Goal: Task Accomplishment & Management: Complete application form

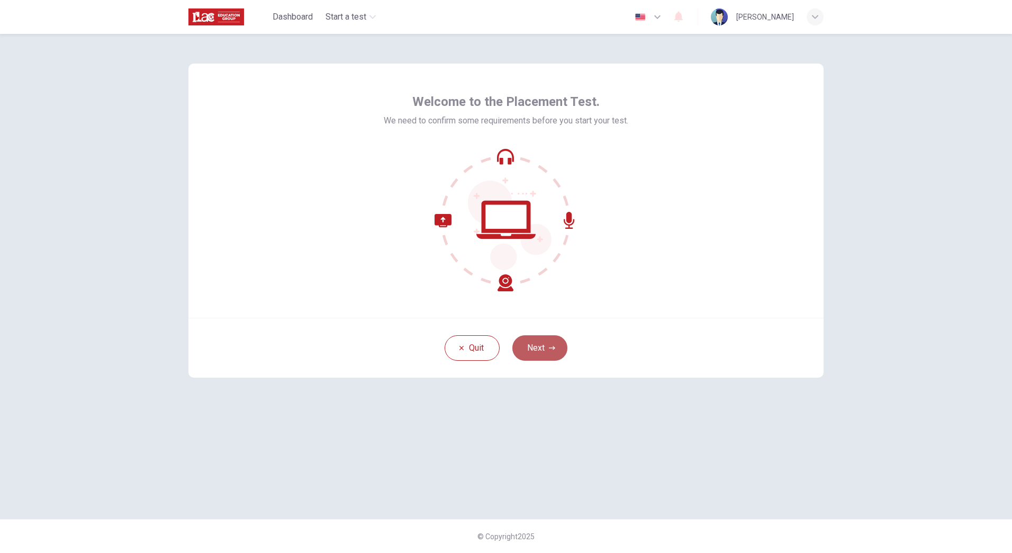
click at [544, 341] on button "Next" at bounding box center [539, 347] width 55 height 25
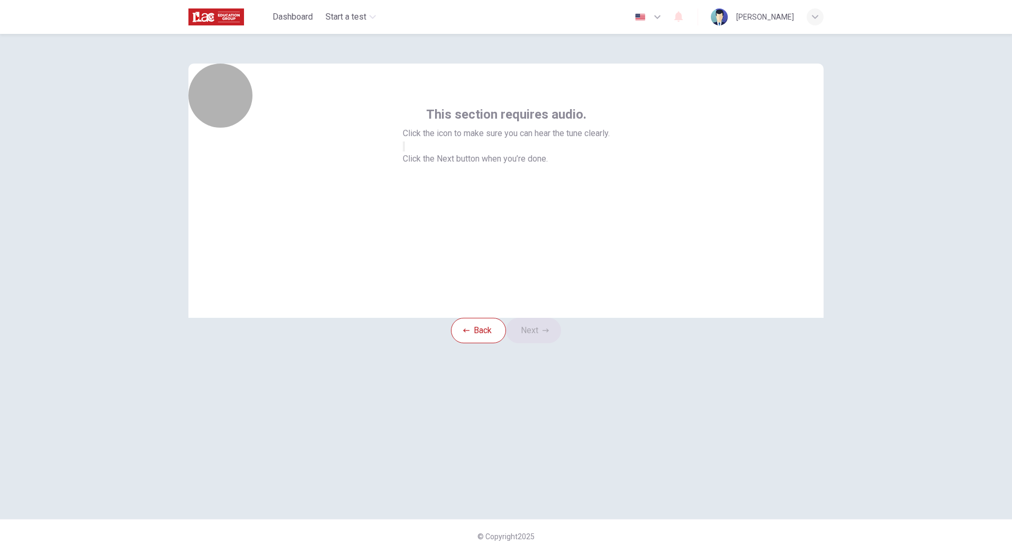
click at [405, 151] on button "button" at bounding box center [404, 146] width 2 height 10
click at [553, 340] on button "Next" at bounding box center [533, 330] width 55 height 25
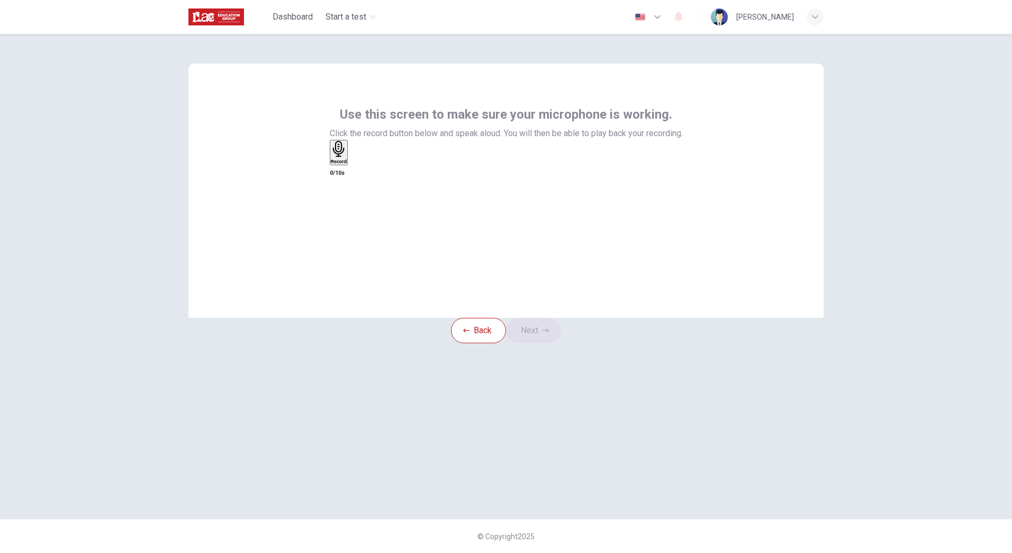
click at [347, 157] on icon "button" at bounding box center [339, 149] width 16 height 16
click at [361, 173] on icon "button" at bounding box center [358, 169] width 6 height 7
click at [529, 343] on button "Next" at bounding box center [533, 330] width 55 height 25
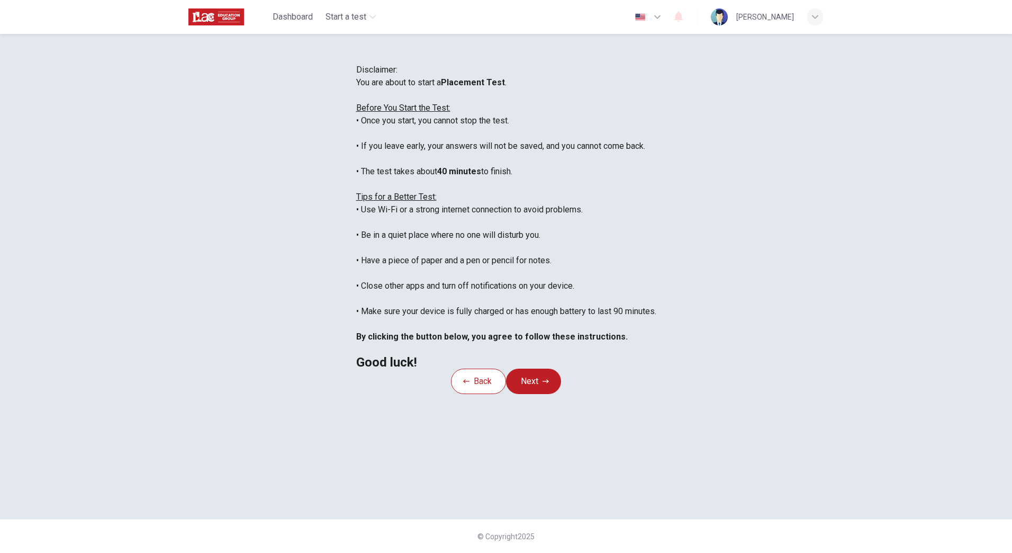
scroll to position [36, 0]
click at [527, 394] on button "Next" at bounding box center [533, 380] width 55 height 25
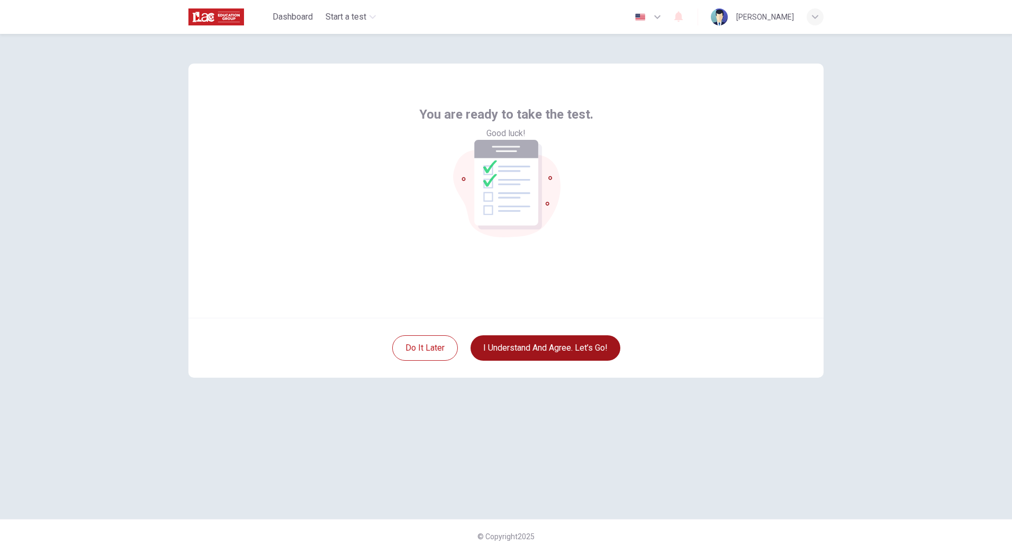
scroll to position [0, 0]
drag, startPoint x: 534, startPoint y: 347, endPoint x: 539, endPoint y: 349, distance: 5.7
click at [537, 348] on button "I understand and agree. Let’s go!" at bounding box center [546, 347] width 150 height 25
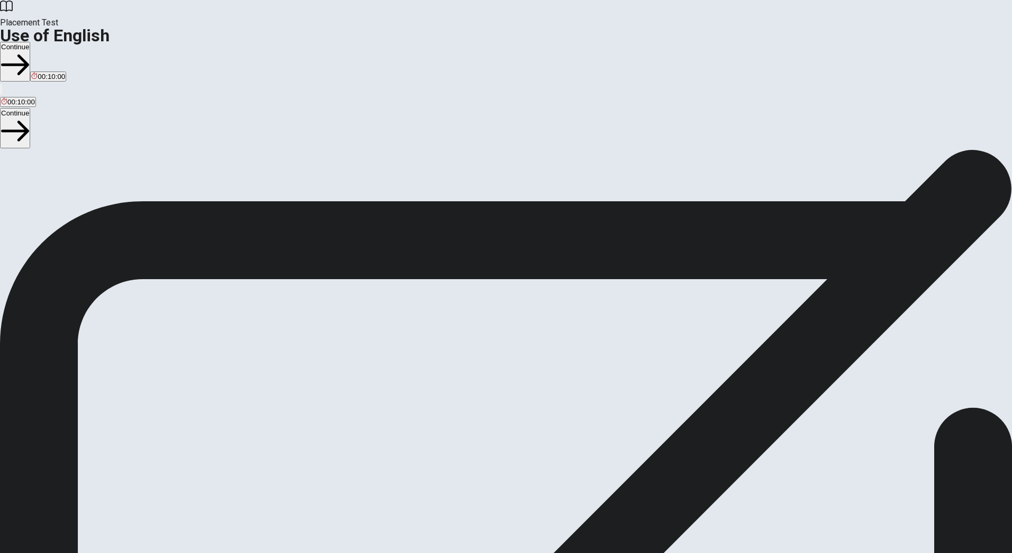
click at [261, 320] on span "You will answer 30 questions in total: • 15 grammar questions • 15 vocabulary q…" at bounding box center [130, 250] width 261 height 201
click at [30, 42] on button "Continue" at bounding box center [15, 62] width 30 height 40
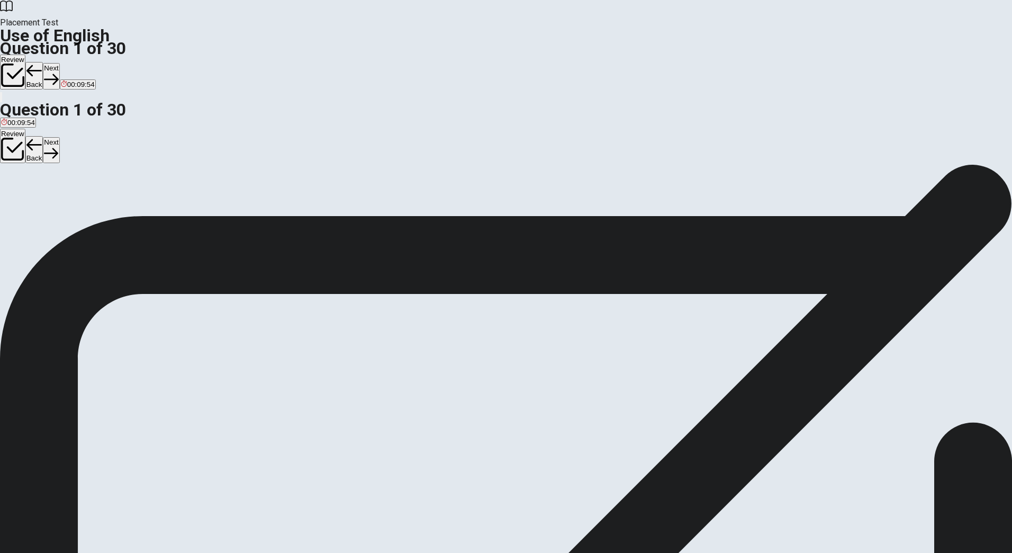
click at [12, 191] on div "A" at bounding box center [6, 195] width 11 height 8
click at [59, 63] on button "Next" at bounding box center [51, 76] width 16 height 26
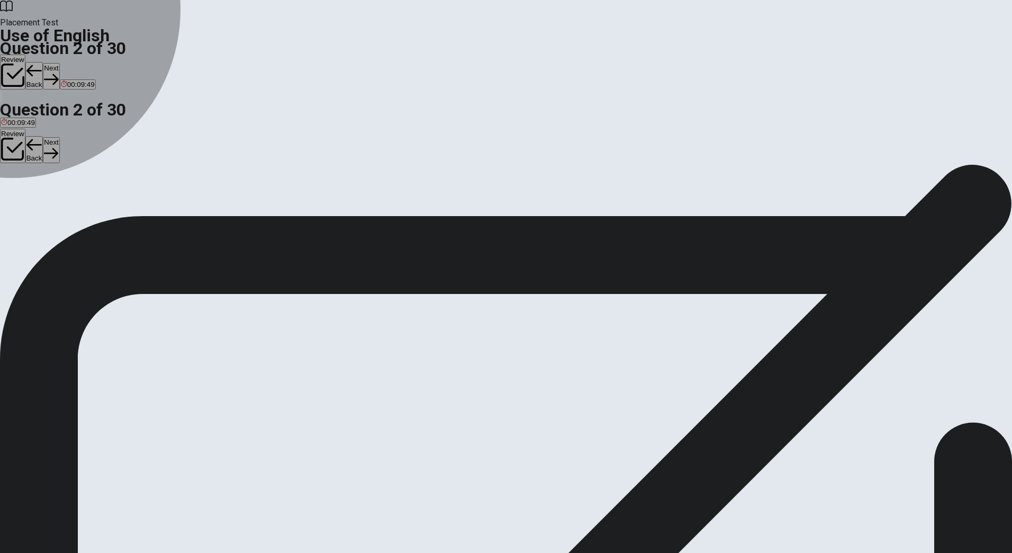
click at [32, 199] on div "B" at bounding box center [24, 195] width 16 height 8
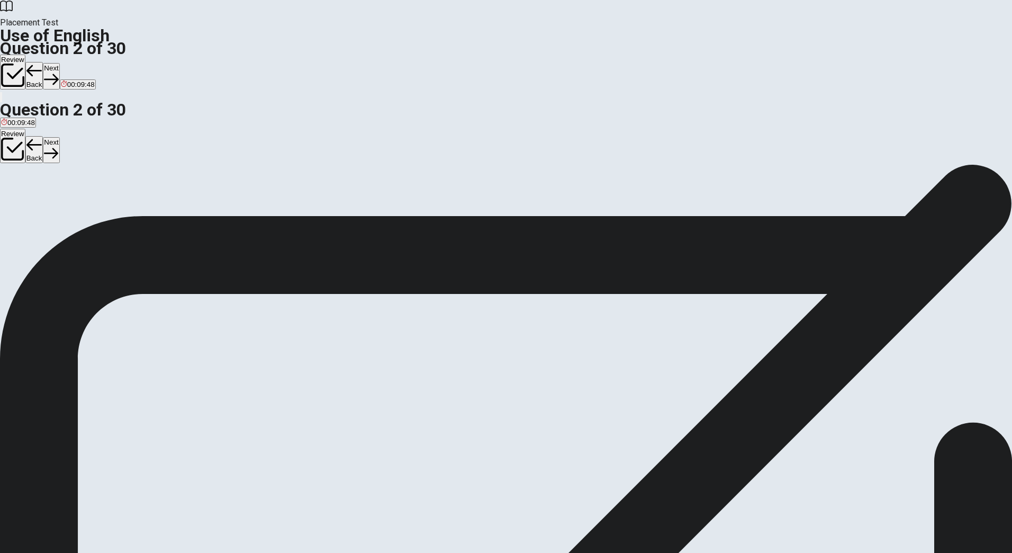
click at [59, 63] on button "Next" at bounding box center [51, 76] width 16 height 26
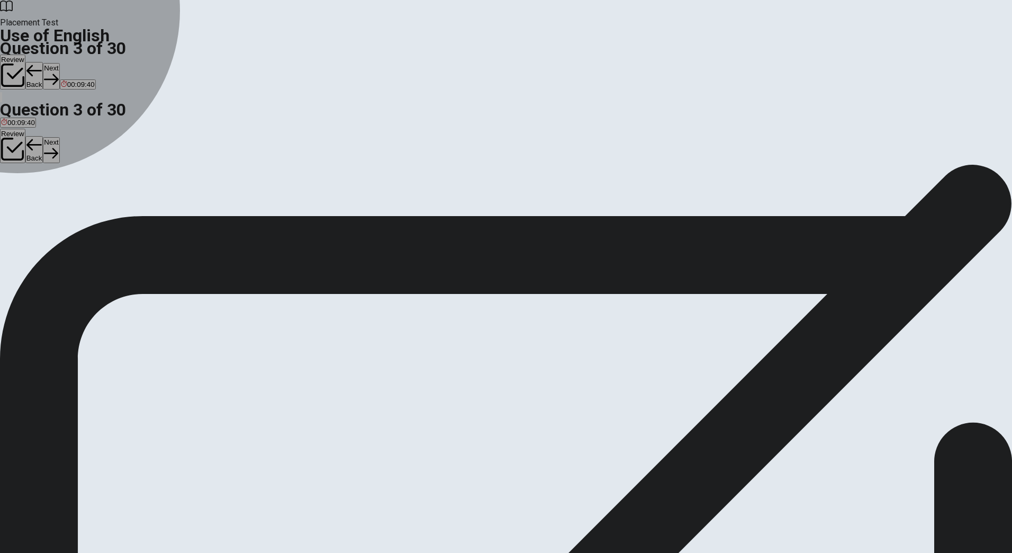
click at [51, 199] on div "B" at bounding box center [38, 195] width 25 height 8
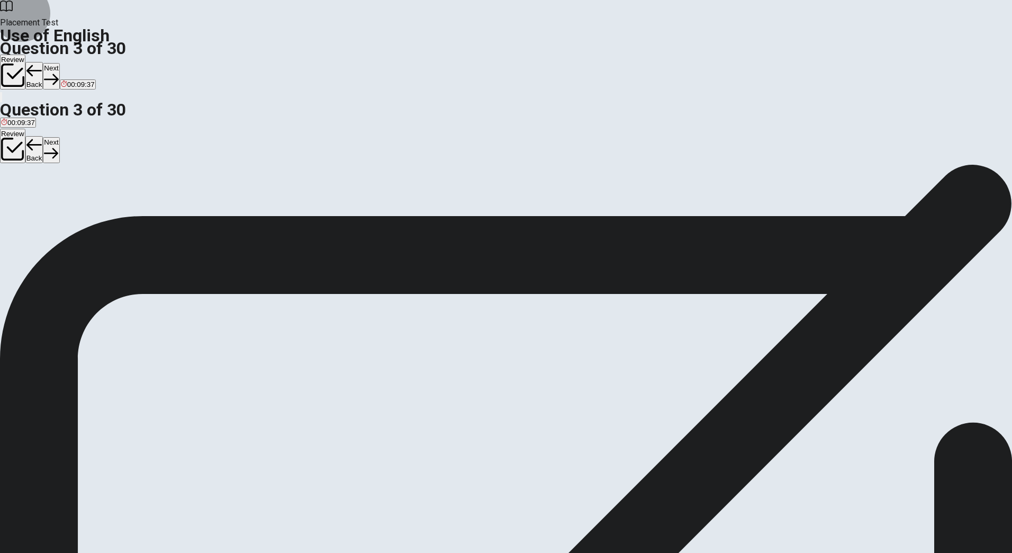
click at [59, 63] on button "Next" at bounding box center [51, 76] width 16 height 26
click at [38, 199] on div "C" at bounding box center [33, 195] width 11 height 8
click at [59, 63] on button "Next" at bounding box center [51, 76] width 16 height 26
click at [81, 199] on div "D" at bounding box center [69, 195] width 24 height 8
click at [59, 63] on button "Next" at bounding box center [51, 76] width 16 height 26
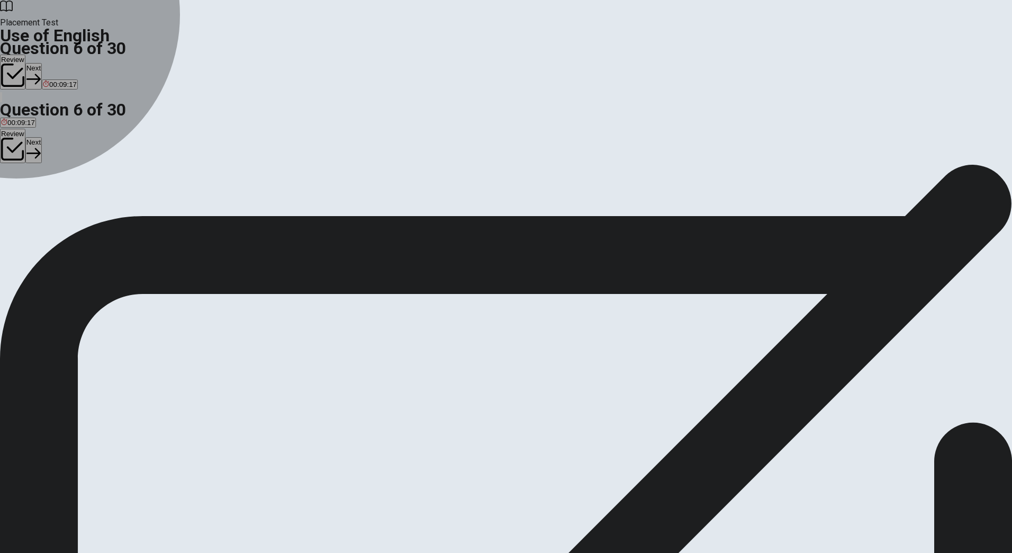
click at [20, 191] on div "A" at bounding box center [10, 195] width 19 height 8
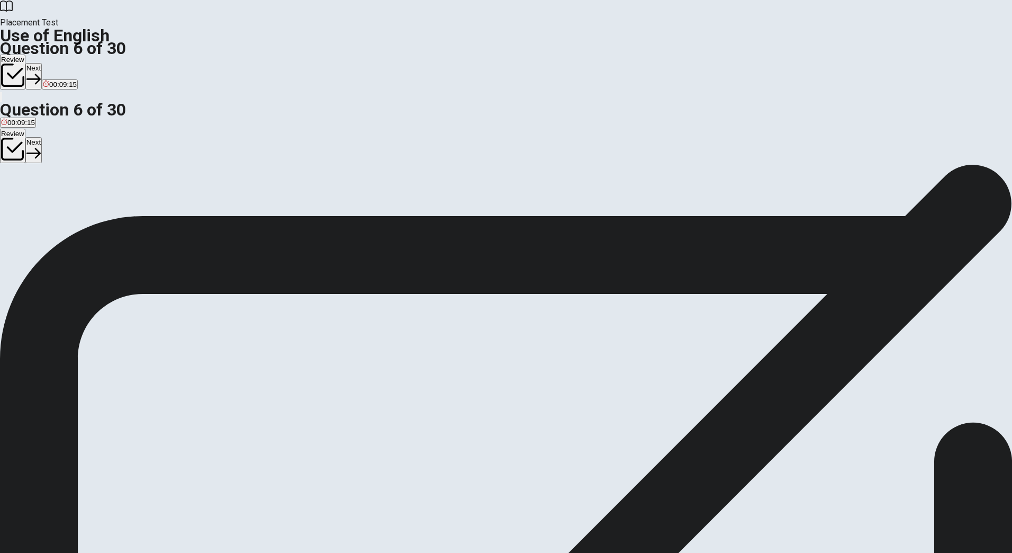
click at [42, 63] on button "Next" at bounding box center [33, 76] width 16 height 26
drag, startPoint x: 416, startPoint y: 132, endPoint x: 452, endPoint y: 191, distance: 68.9
click at [465, 209] on div "Question 7 The opposite of "light" is ___. A bright B tall C clear D heavy" at bounding box center [506, 186] width 1012 height 44
click at [110, 178] on span "The opposite of "light" is ___." at bounding box center [55, 183] width 110 height 10
click at [416, 164] on div "Question 7 The opposite of "light" is ___. A bright B tall C clear D heavy" at bounding box center [506, 186] width 1012 height 44
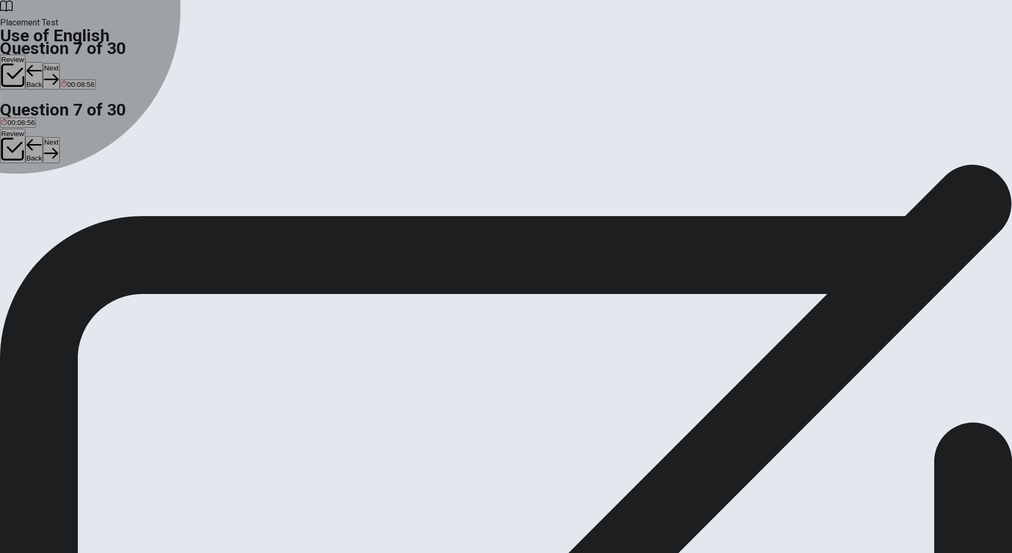
click at [68, 199] on div "D" at bounding box center [58, 195] width 19 height 8
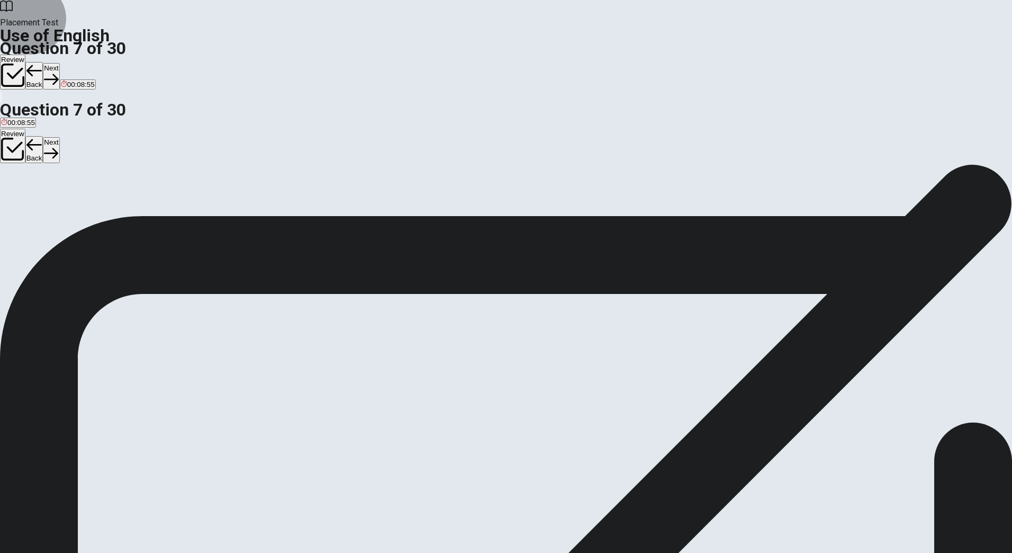
click at [59, 63] on button "Next" at bounding box center [51, 76] width 16 height 26
click at [75, 199] on div "C" at bounding box center [66, 195] width 17 height 8
click at [59, 63] on button "Next" at bounding box center [51, 76] width 16 height 26
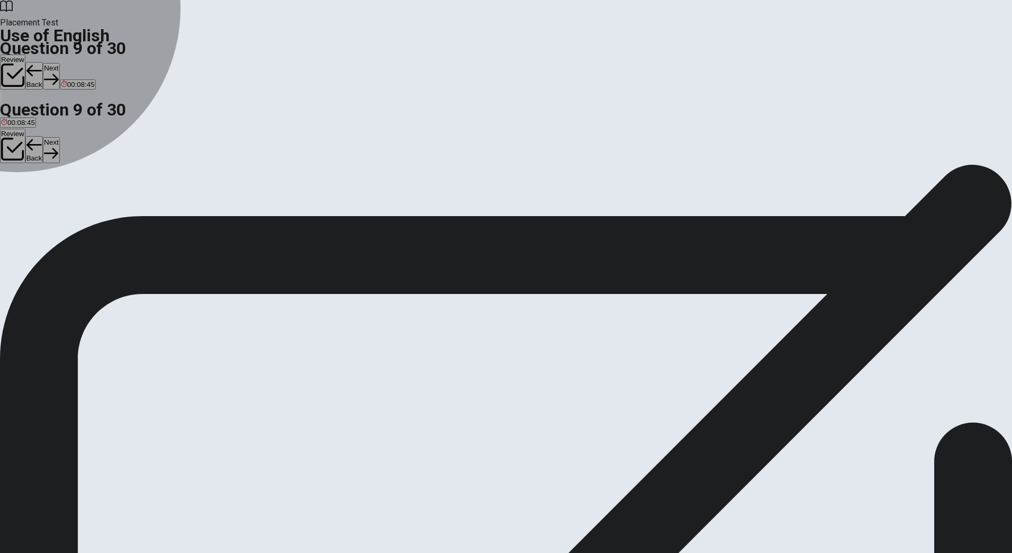
click at [17, 191] on div "A" at bounding box center [9, 195] width 16 height 8
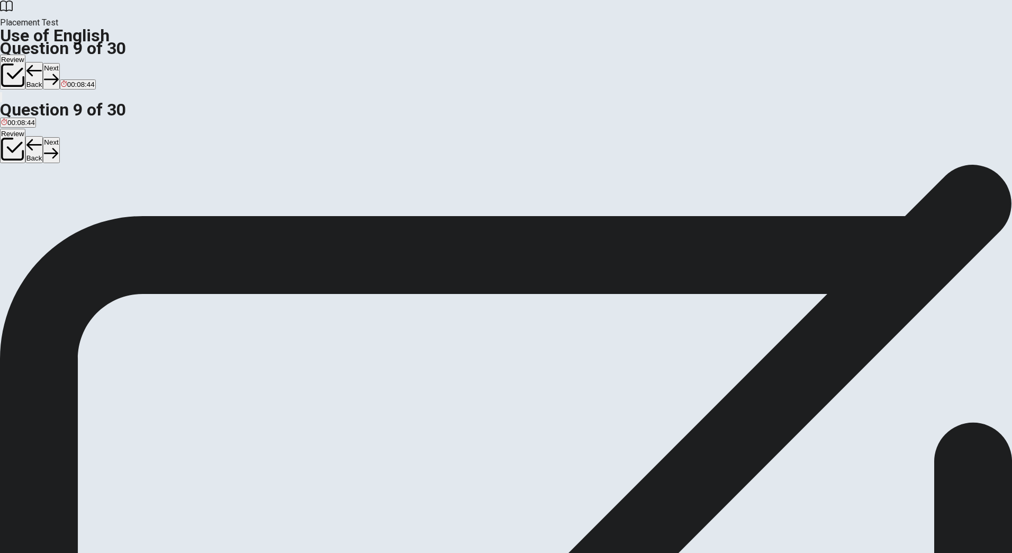
click at [59, 63] on button "Next" at bounding box center [51, 76] width 16 height 26
click at [24, 191] on div "A" at bounding box center [12, 195] width 23 height 8
click at [59, 63] on button "Next" at bounding box center [51, 76] width 16 height 26
click at [38, 199] on div "B" at bounding box center [23, 195] width 30 height 8
click at [42, 63] on button "Next" at bounding box center [33, 76] width 16 height 26
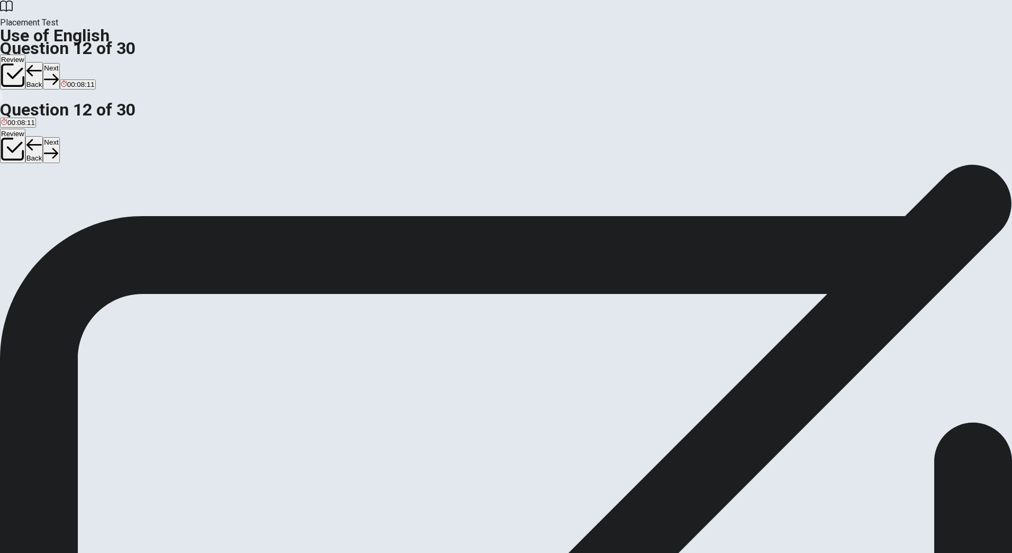
click at [35, 190] on button "A did you do" at bounding box center [17, 199] width 35 height 18
click at [59, 63] on button "Next" at bounding box center [51, 76] width 16 height 26
click at [29, 199] on div "B" at bounding box center [22, 195] width 14 height 8
click at [59, 63] on button "Next" at bounding box center [51, 76] width 16 height 26
click at [40, 199] on div "C" at bounding box center [31, 195] width 20 height 8
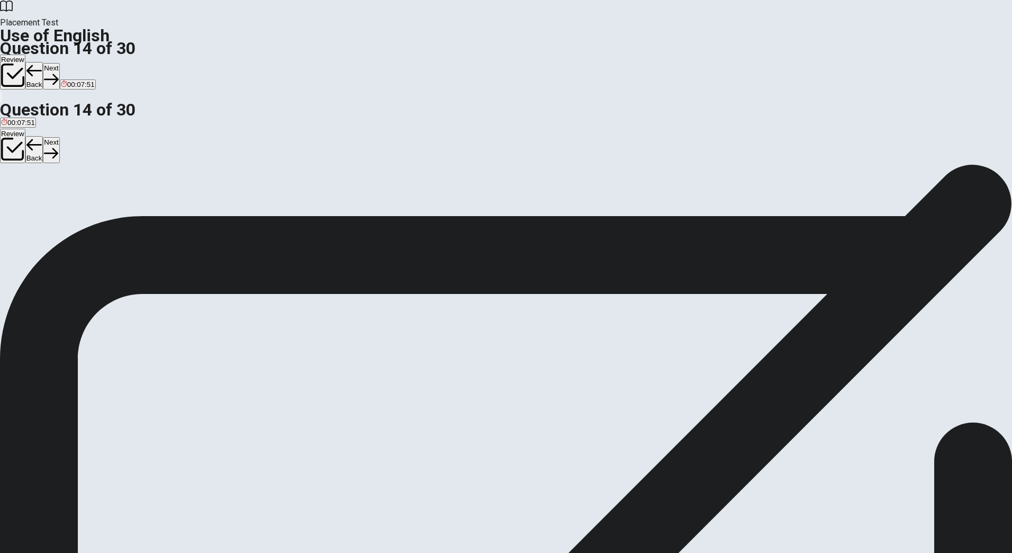
click at [59, 63] on button "Next" at bounding box center [51, 76] width 16 height 26
click at [196, 199] on div "B" at bounding box center [128, 195] width 135 height 8
click at [59, 63] on button "Next" at bounding box center [51, 76] width 16 height 26
click at [63, 199] on div "D" at bounding box center [56, 195] width 14 height 8
click at [42, 63] on button "Next" at bounding box center [33, 76] width 16 height 26
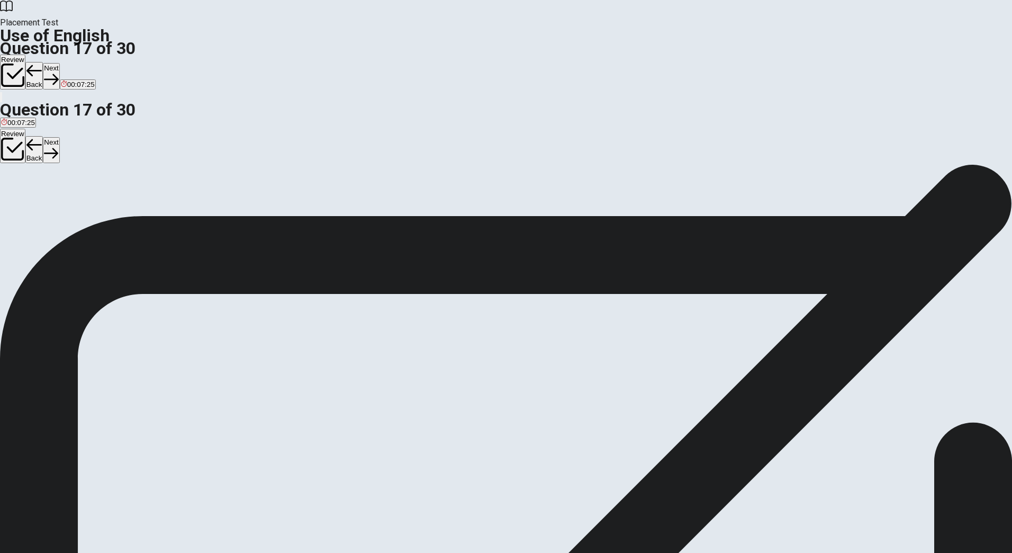
click at [53, 199] on div "C" at bounding box center [47, 195] width 14 height 8
click at [59, 63] on button "Next" at bounding box center [51, 76] width 16 height 26
click at [11, 191] on div "A" at bounding box center [6, 195] width 10 height 8
click at [59, 63] on button "Next" at bounding box center [51, 76] width 16 height 26
click at [79, 199] on div "D" at bounding box center [65, 195] width 26 height 8
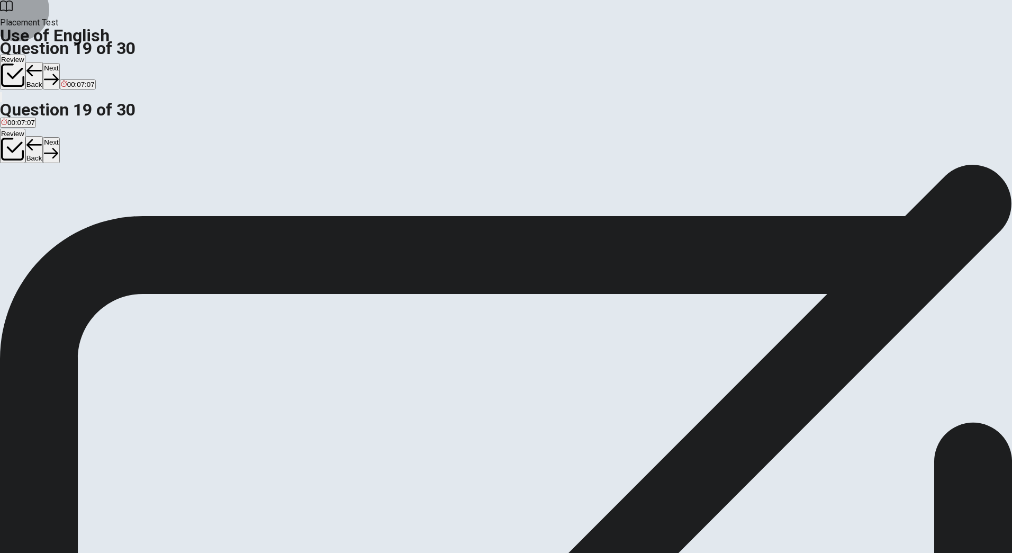
click at [59, 63] on button "Next" at bounding box center [51, 76] width 16 height 26
click at [71, 199] on div "C" at bounding box center [61, 195] width 19 height 8
click at [59, 63] on button "Next" at bounding box center [51, 76] width 16 height 26
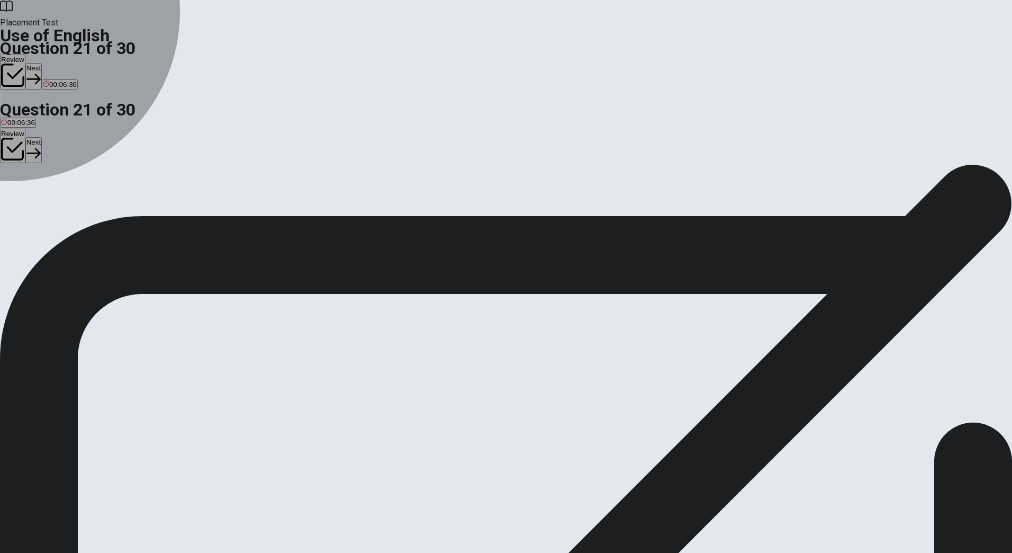
click at [85, 199] on div "B" at bounding box center [67, 195] width 36 height 8
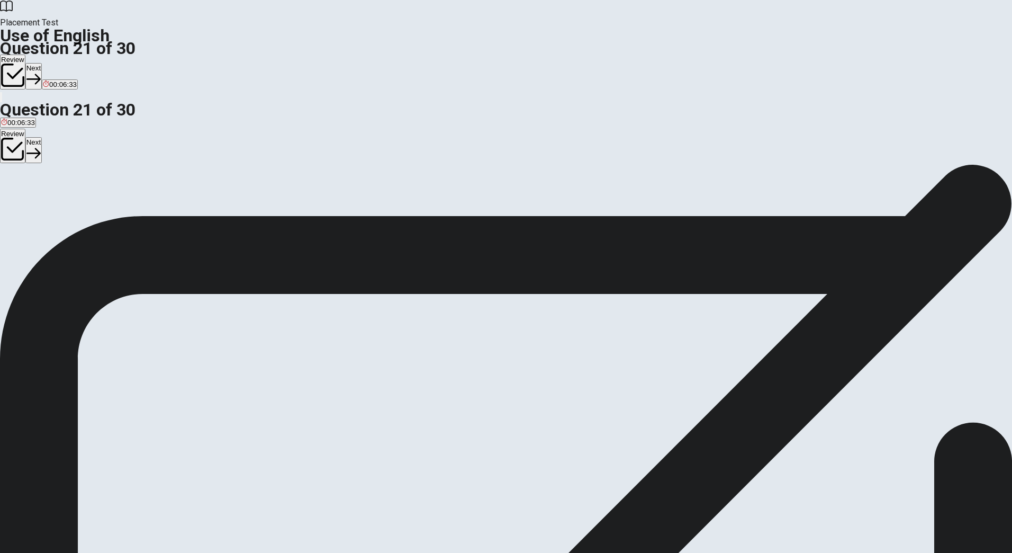
click at [42, 63] on button "Next" at bounding box center [33, 76] width 16 height 26
click at [679, 55] on div "Review Next 00:06:33" at bounding box center [506, 73] width 1012 height 36
click at [18, 191] on div "A" at bounding box center [9, 195] width 17 height 8
click at [59, 63] on button "Next" at bounding box center [51, 76] width 16 height 26
click at [88, 199] on div "B" at bounding box center [62, 195] width 52 height 8
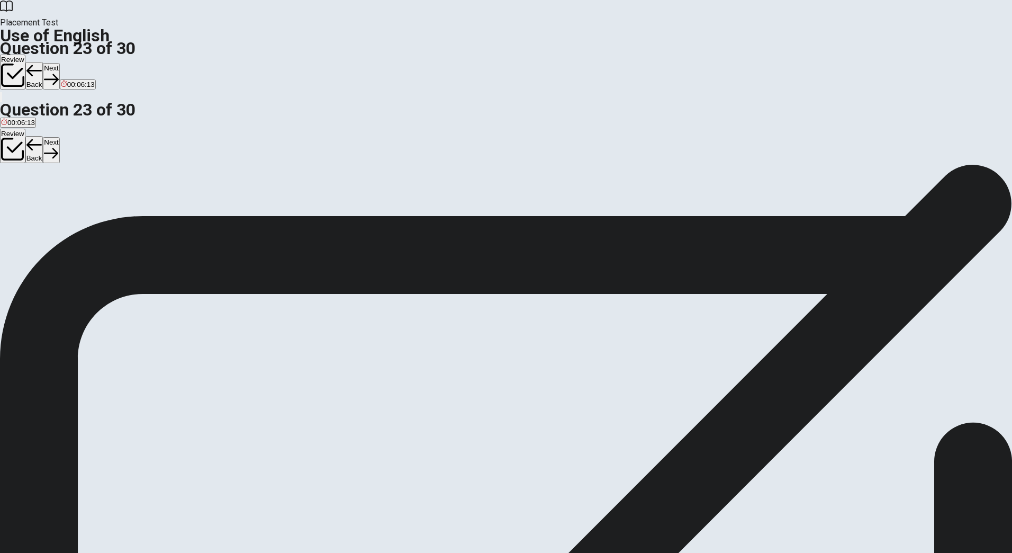
click at [181, 199] on div "D" at bounding box center [159, 195] width 44 height 8
click at [59, 63] on button "Next" at bounding box center [51, 76] width 16 height 26
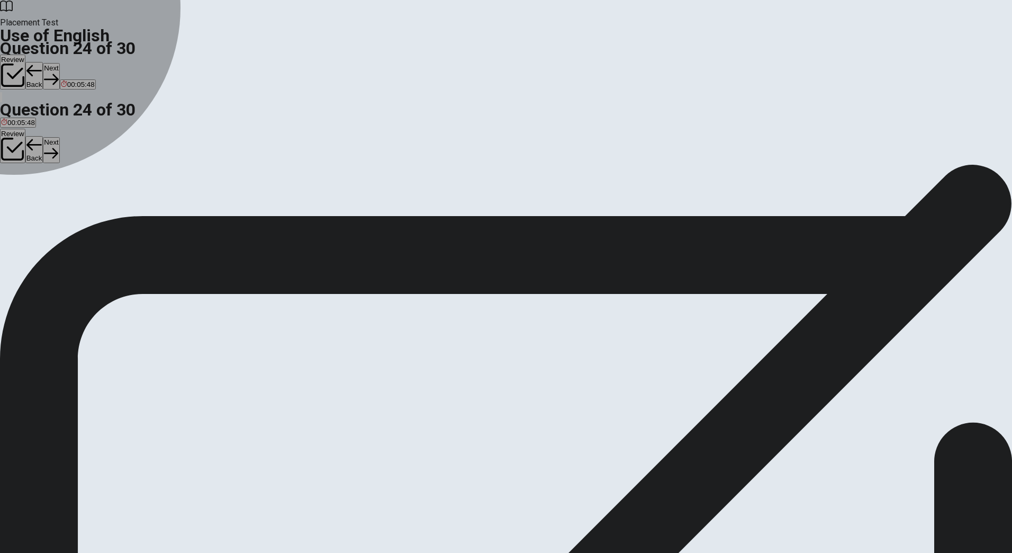
click at [188, 199] on div "C" at bounding box center [162, 195] width 52 height 8
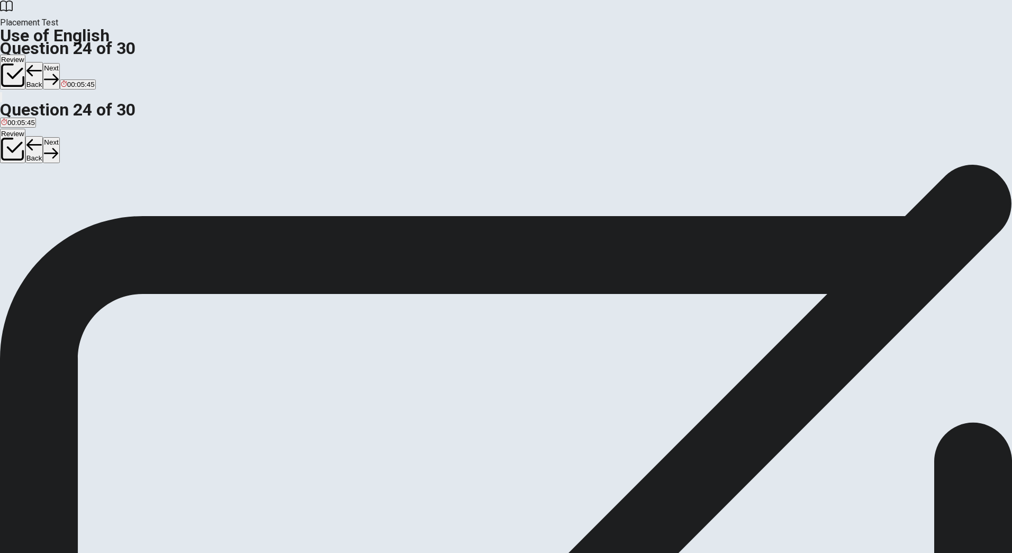
click at [59, 63] on button "Next" at bounding box center [51, 76] width 16 height 26
click at [26, 191] on div "A" at bounding box center [13, 195] width 25 height 8
click at [59, 63] on button "Next" at bounding box center [51, 76] width 16 height 26
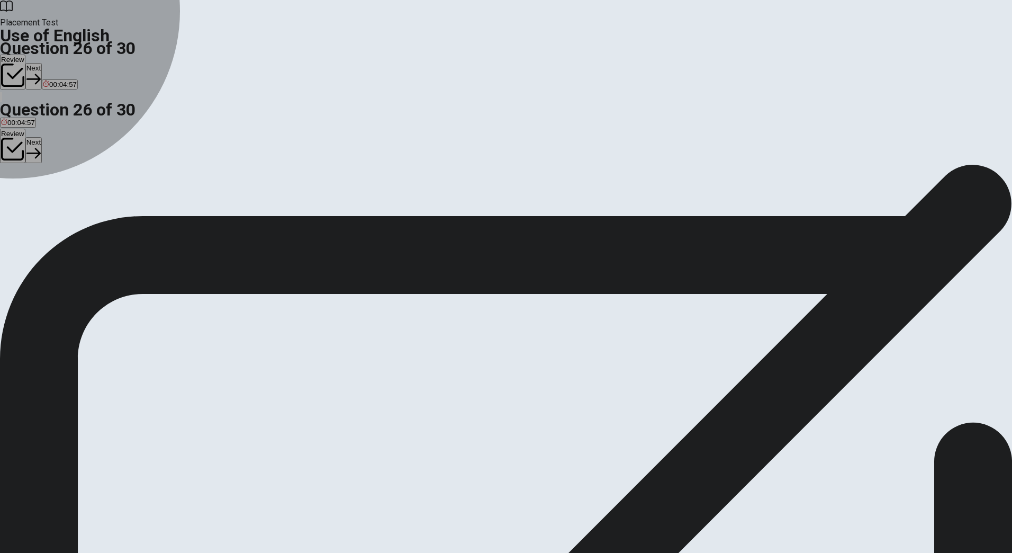
click at [86, 199] on div "B" at bounding box center [62, 195] width 48 height 8
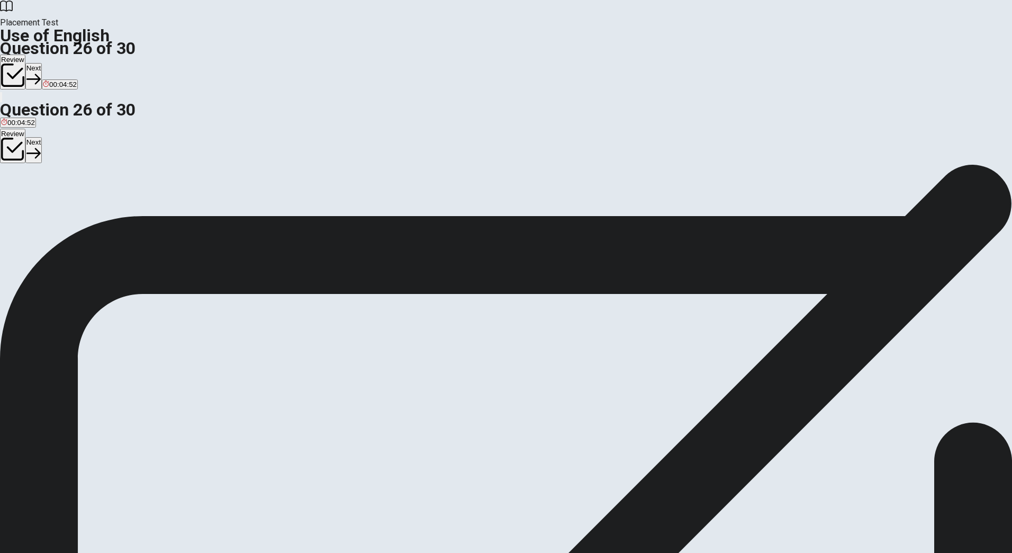
click at [42, 63] on button "Next" at bounding box center [33, 76] width 16 height 26
click at [92, 199] on div "D" at bounding box center [81, 195] width 22 height 8
click at [59, 63] on button "Next" at bounding box center [51, 76] width 16 height 26
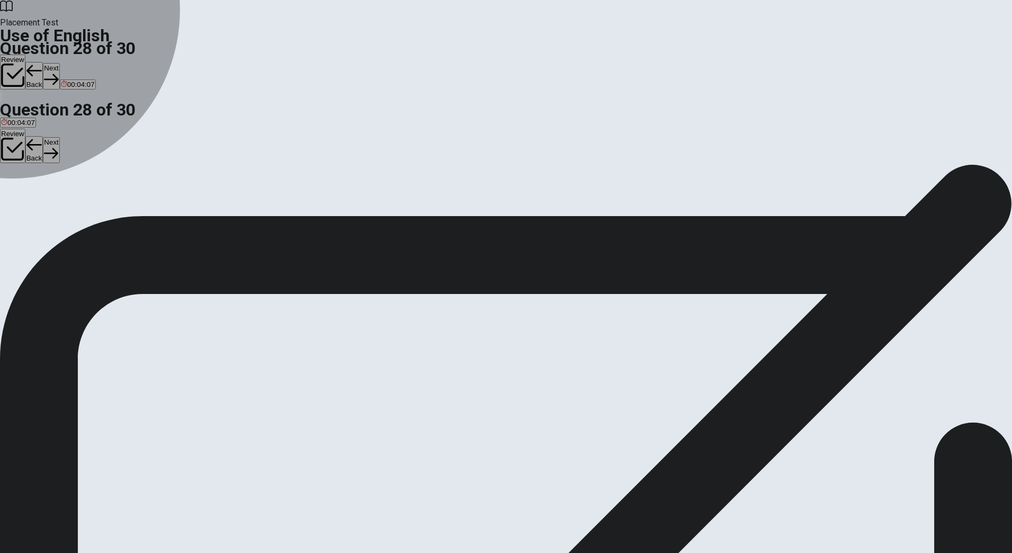
click at [56, 199] on div "C" at bounding box center [47, 195] width 20 height 8
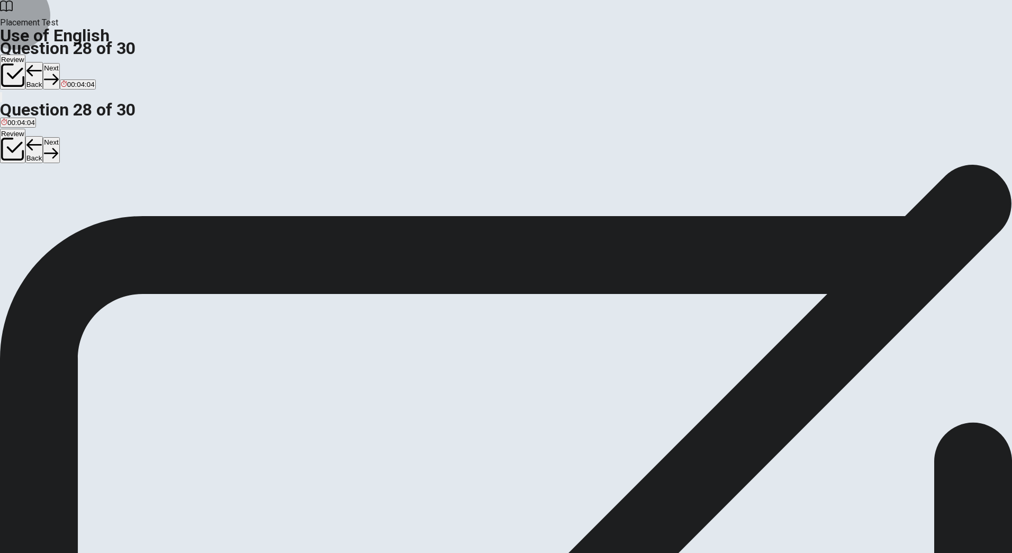
click at [59, 63] on button "Next" at bounding box center [51, 76] width 16 height 26
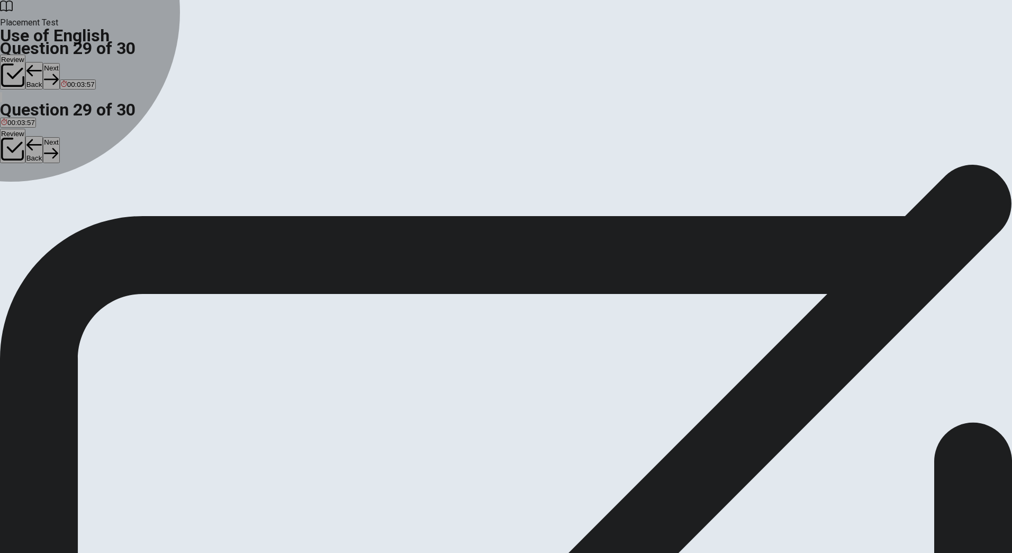
click at [144, 199] on div "D" at bounding box center [134, 195] width 19 height 8
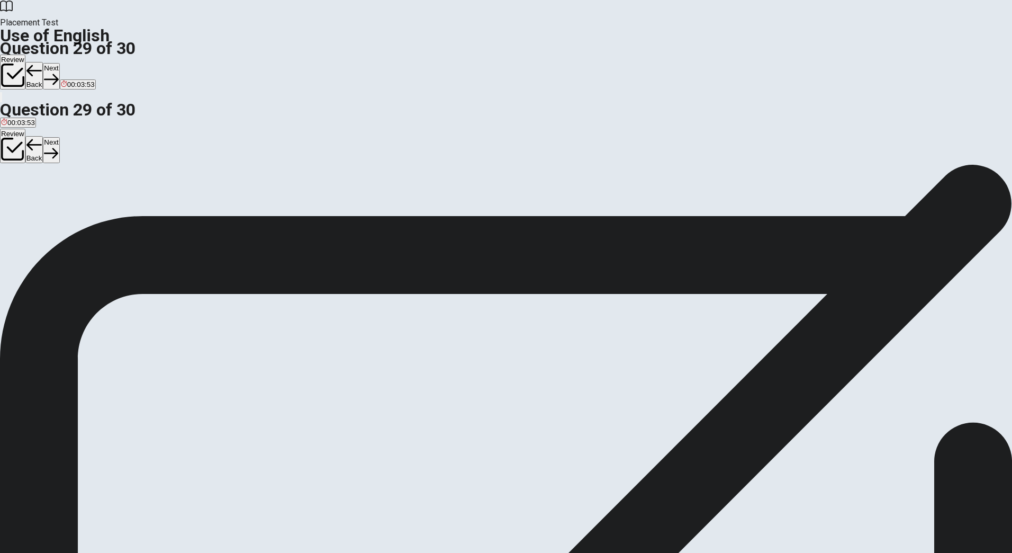
click at [58, 72] on icon "button" at bounding box center [51, 79] width 14 height 14
click at [31, 208] on button "B had" at bounding box center [24, 199] width 14 height 18
click at [58, 72] on icon "button" at bounding box center [51, 79] width 14 height 14
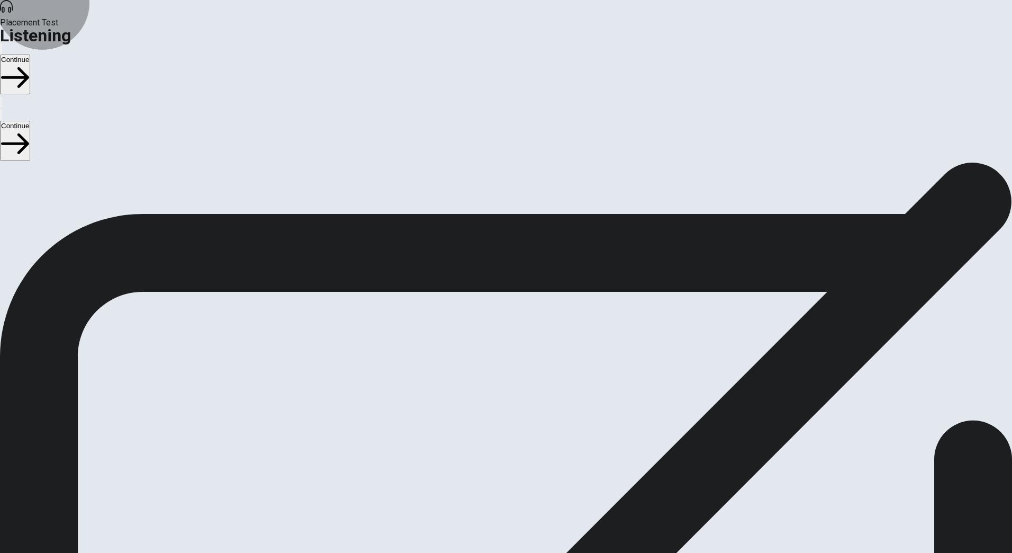
click at [30, 55] on button "Continue" at bounding box center [15, 75] width 30 height 40
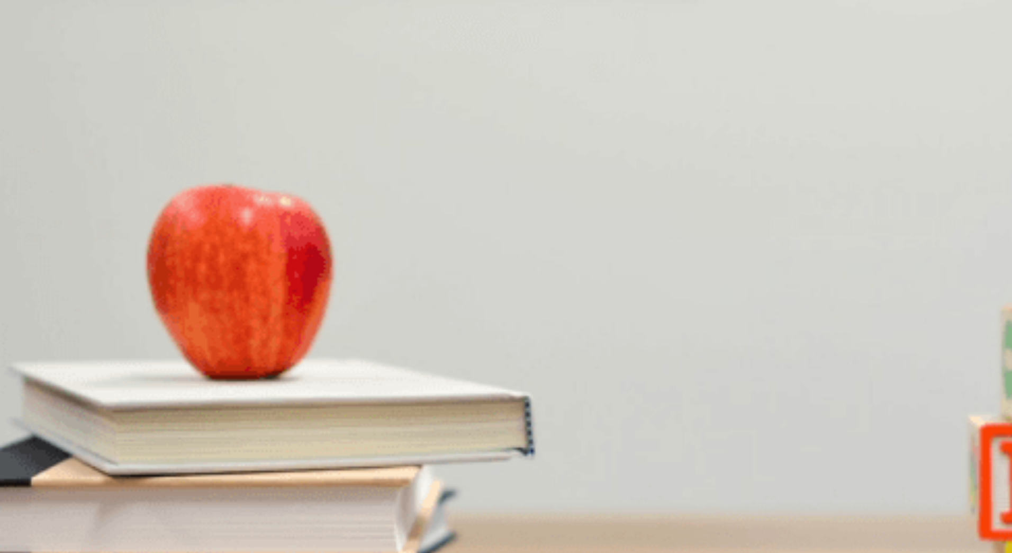
scroll to position [476, 0]
click at [75, 296] on button "C Yoga" at bounding box center [66, 298] width 18 height 18
click at [62, 387] on span "Three times a week" at bounding box center [31, 391] width 61 height 8
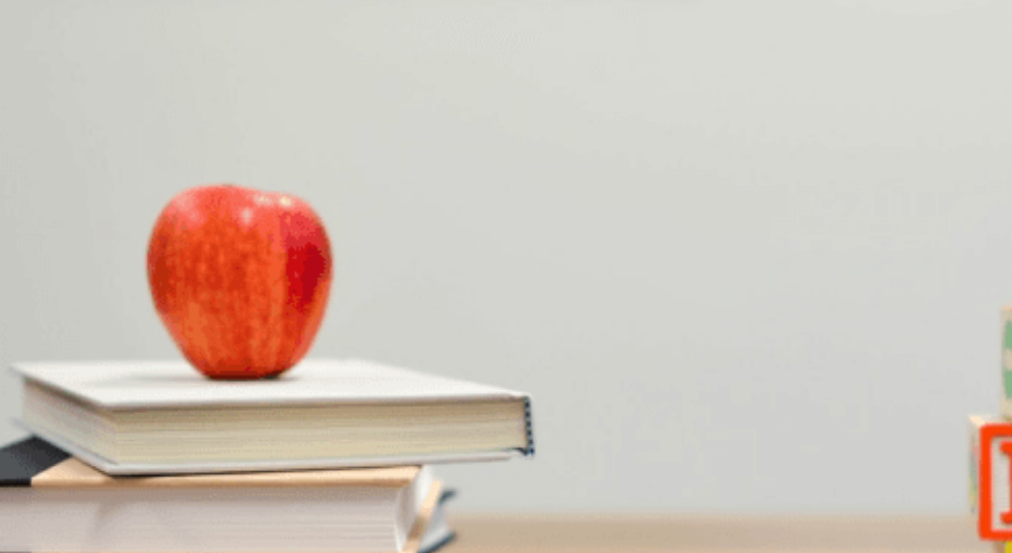
click at [225, 209] on div "D" at bounding box center [183, 205] width 84 height 8
click at [124, 247] on div "B" at bounding box center [90, 250] width 67 height 8
click at [206, 335] on div "C" at bounding box center [160, 339] width 89 height 8
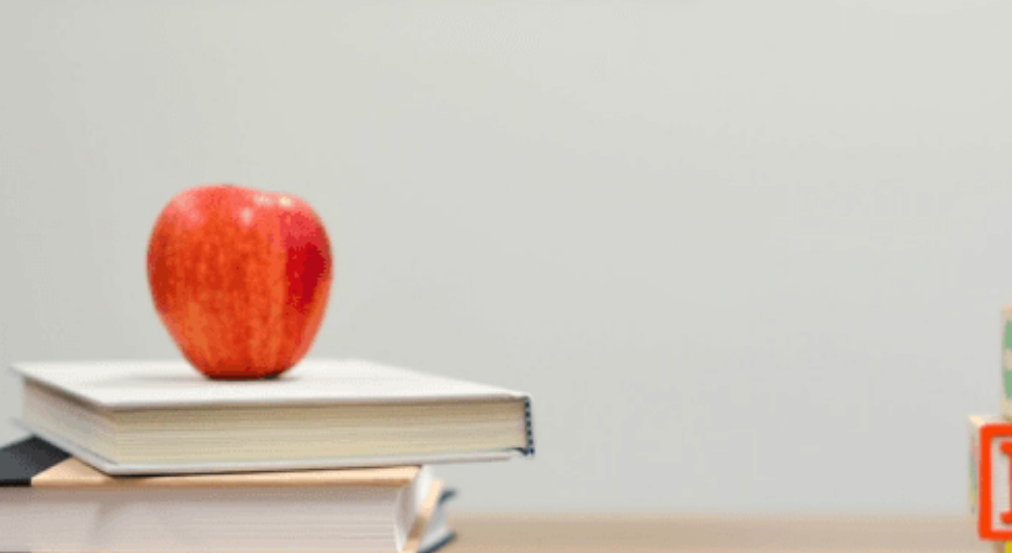
scroll to position [0, 0]
click at [30, 55] on button "Continue" at bounding box center [15, 75] width 30 height 40
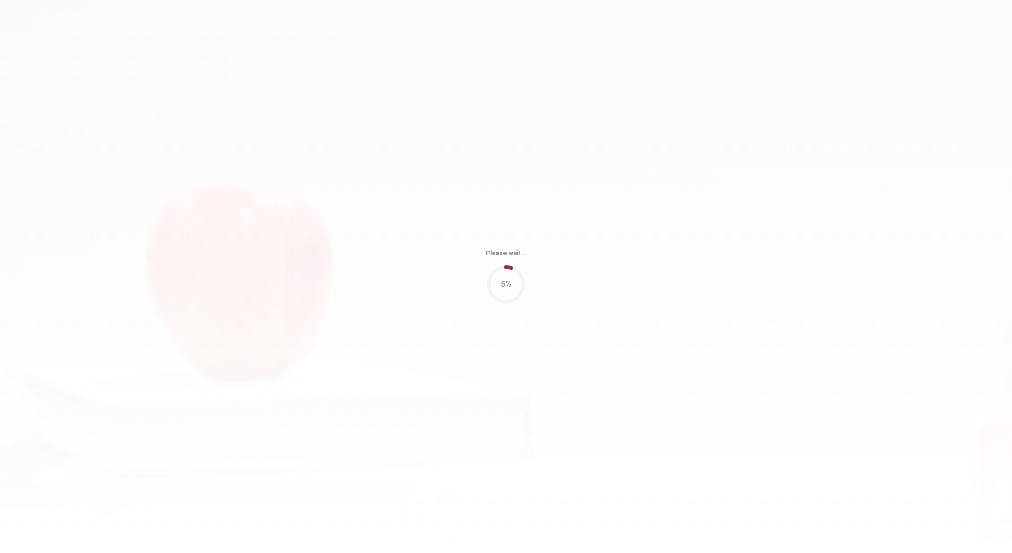
type input "66"
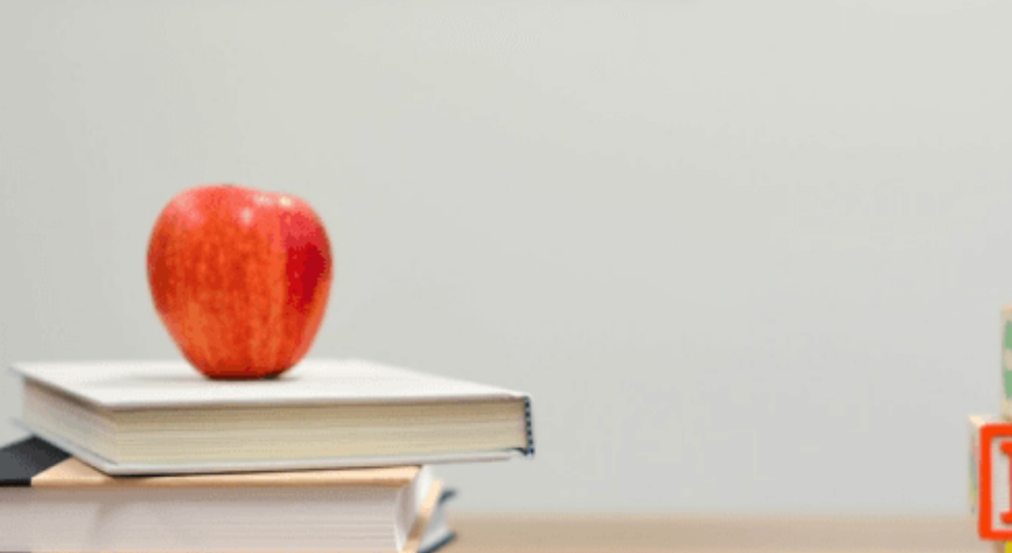
scroll to position [987, 0]
click at [133, 379] on div "A" at bounding box center [67, 383] width 132 height 8
click at [122, 335] on div "A" at bounding box center [61, 339] width 121 height 8
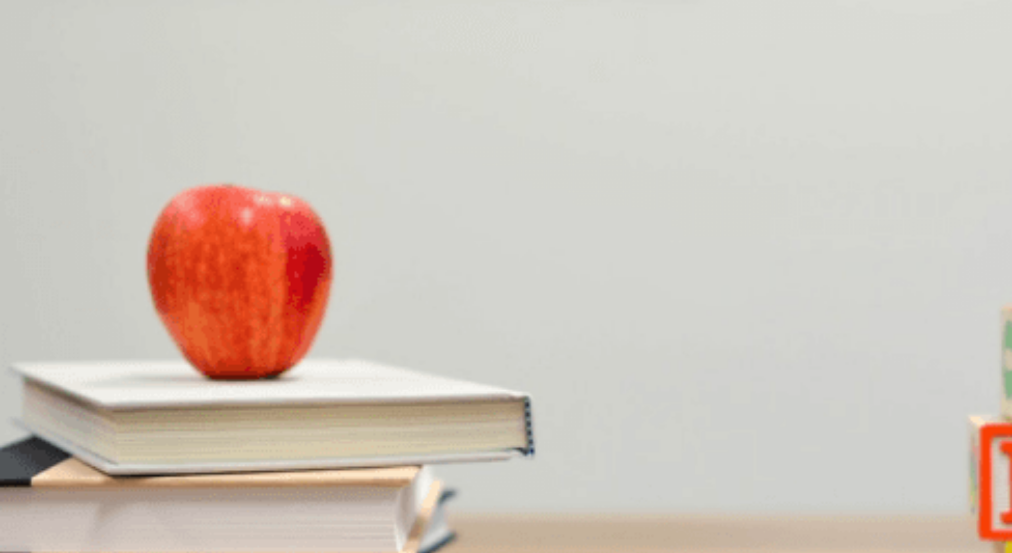
click at [444, 290] on div "D" at bounding box center [365, 294] width 158 height 8
click at [96, 209] on div "D" at bounding box center [85, 205] width 22 height 8
click at [124, 254] on div "A" at bounding box center [62, 250] width 123 height 8
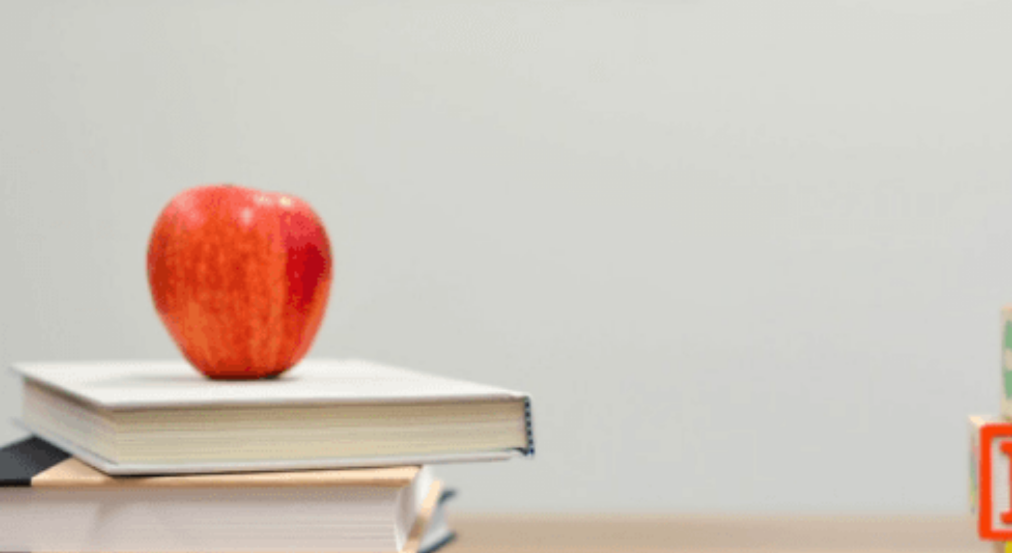
scroll to position [934, 0]
click at [30, 55] on button "Continue" at bounding box center [15, 75] width 30 height 40
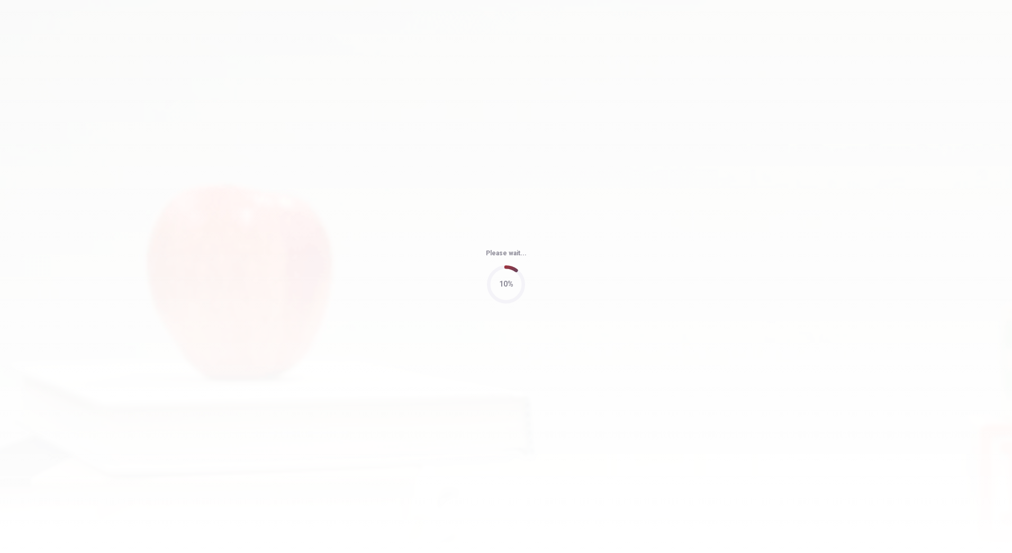
type input "79"
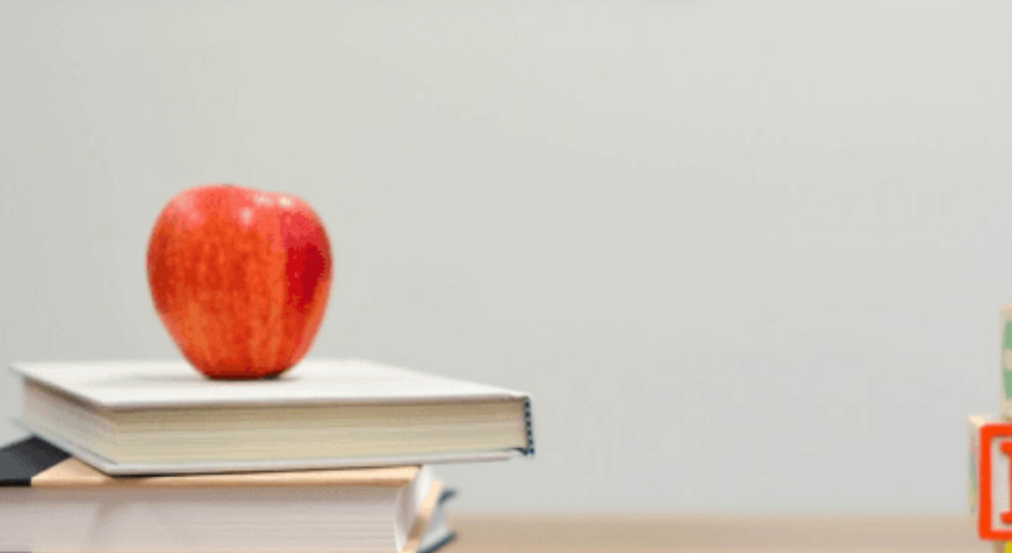
scroll to position [987, 0]
click at [23, 379] on div "A" at bounding box center [12, 383] width 22 height 8
click at [204, 201] on div "B" at bounding box center [137, 205] width 134 height 8
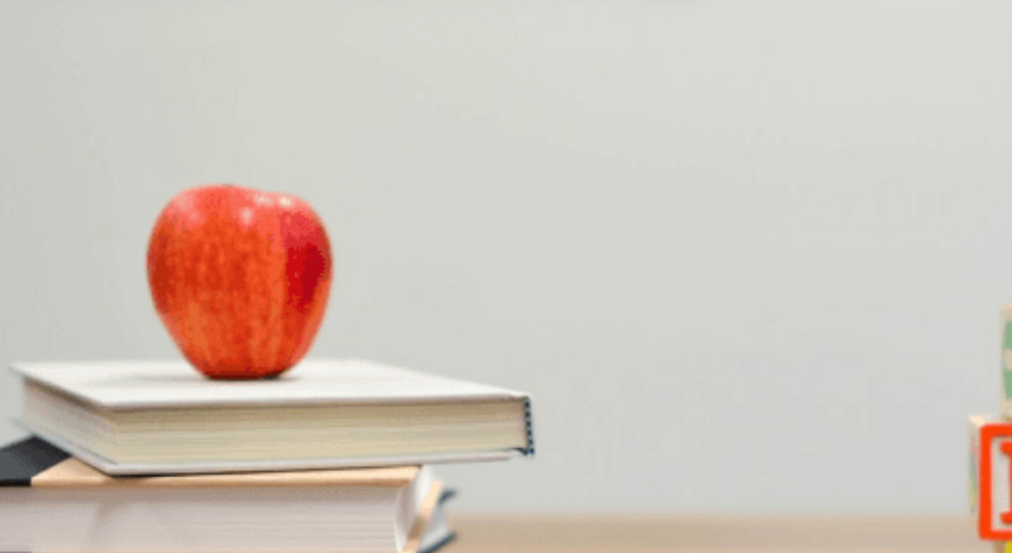
click at [168, 292] on div "C" at bounding box center [141, 294] width 53 height 8
click at [125, 246] on div "B" at bounding box center [81, 250] width 89 height 8
click at [165, 335] on div "B" at bounding box center [120, 339] width 90 height 8
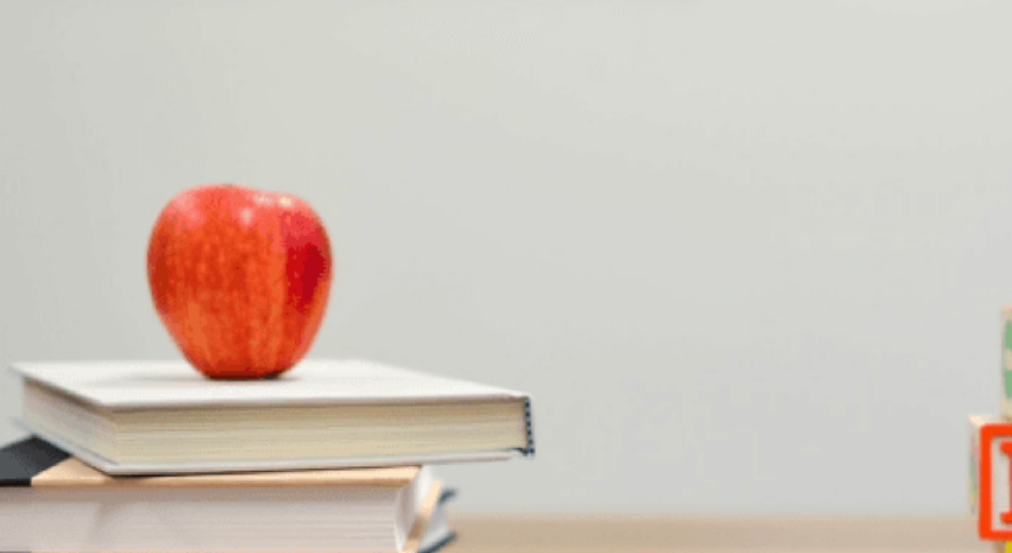
scroll to position [0, 0]
click at [30, 55] on button "Continue" at bounding box center [15, 75] width 30 height 40
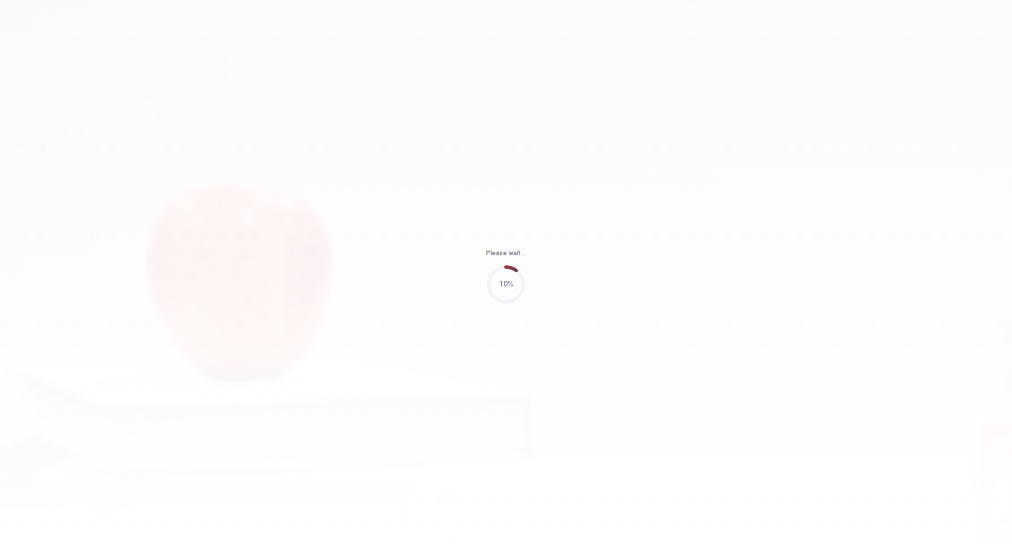
type input "66"
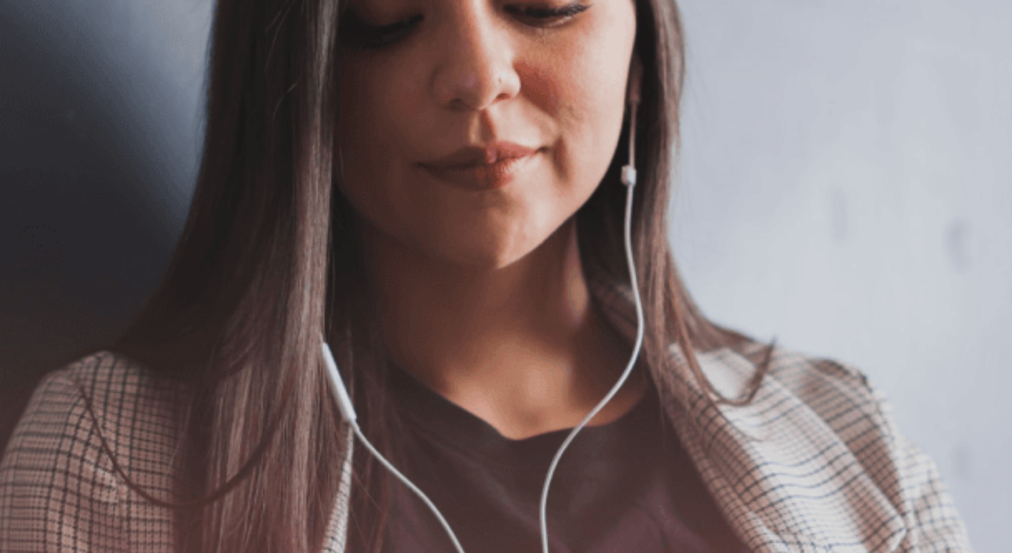
click at [30, 55] on button "Continue" at bounding box center [15, 75] width 30 height 40
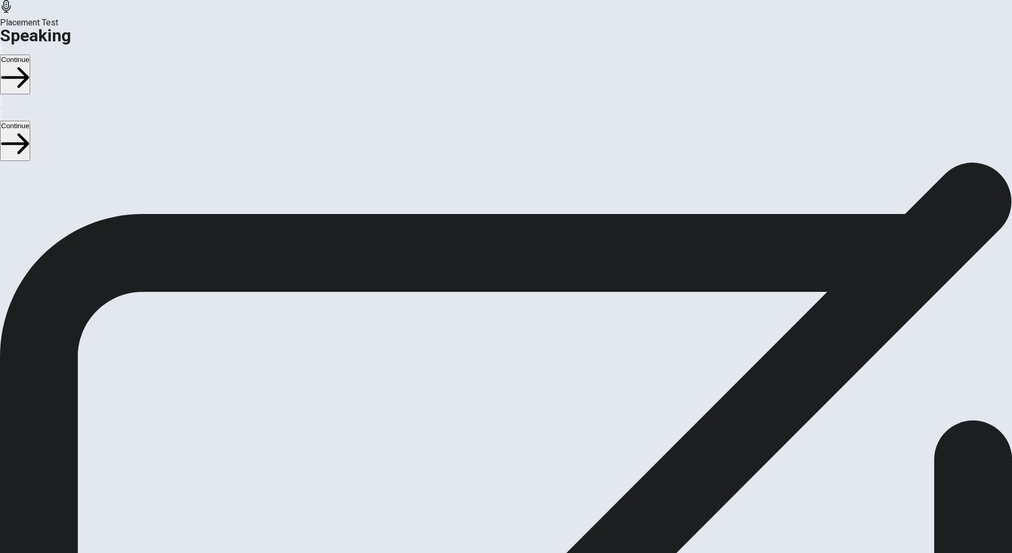
click at [494, 374] on button "Play Audio" at bounding box center [493, 379] width 2 height 10
click at [30, 55] on button "Continue" at bounding box center [15, 75] width 30 height 40
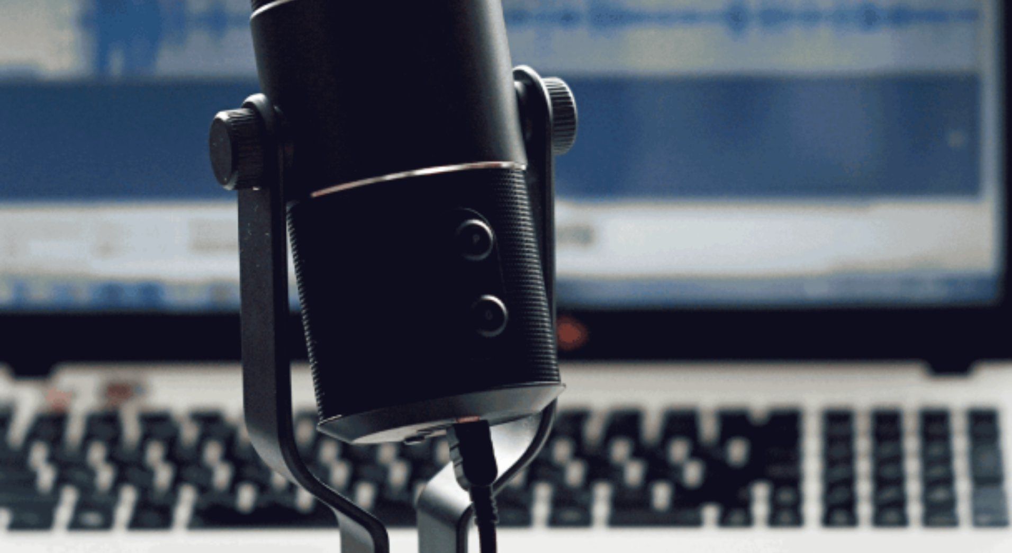
click at [30, 55] on button "Continue" at bounding box center [15, 75] width 30 height 40
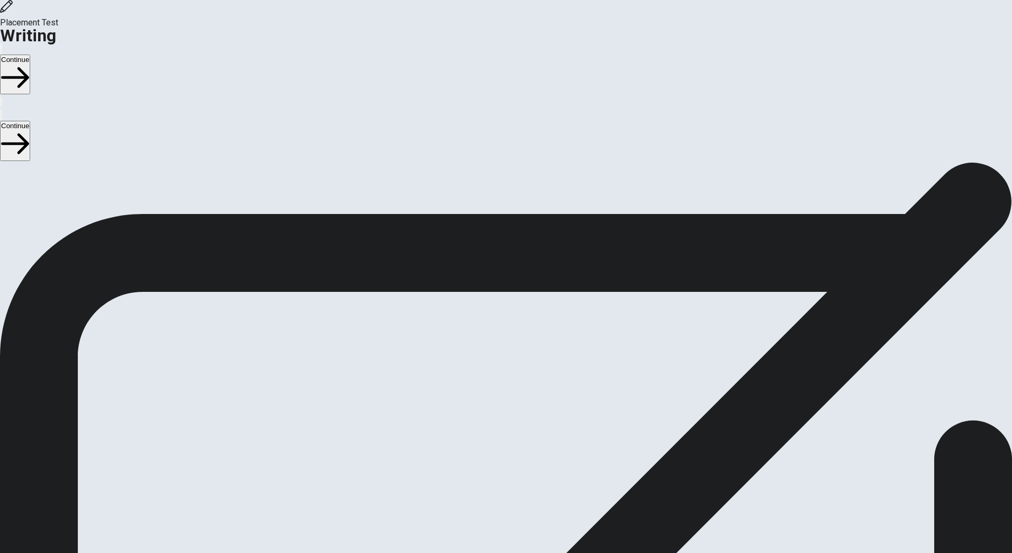
click at [606, 162] on div "Writing Section Directions Write about your opinion on a topic. Important thing…" at bounding box center [506, 270] width 1012 height 216
click at [30, 55] on button "Continue" at bounding box center [15, 75] width 30 height 40
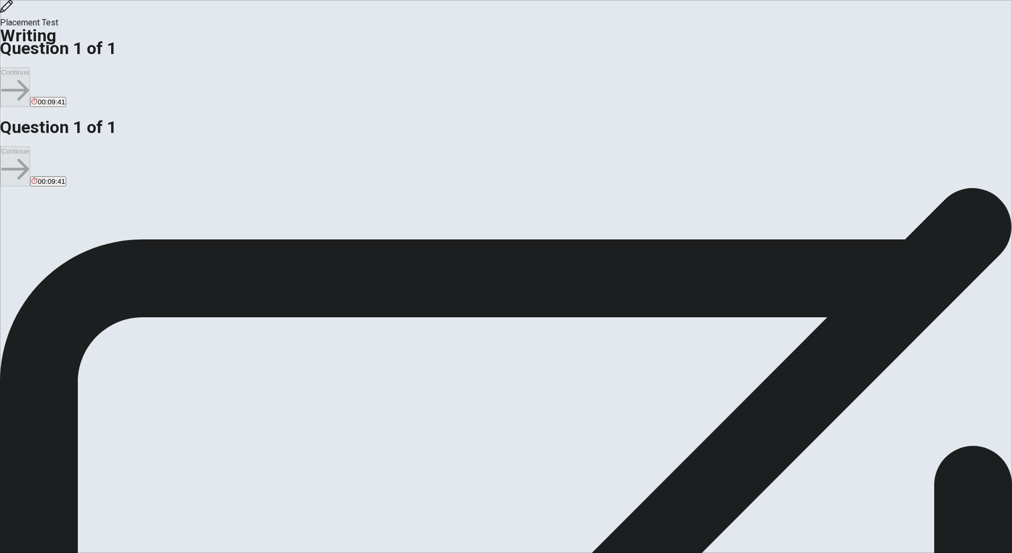
drag, startPoint x: 557, startPoint y: 179, endPoint x: 525, endPoint y: 180, distance: 32.3
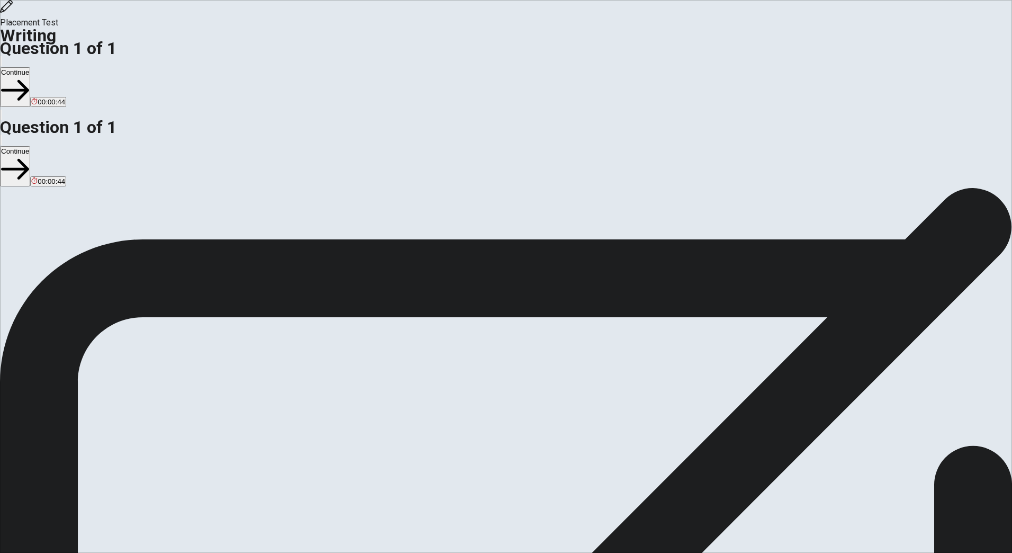
type textarea "The most complex decision I had to make was if I shoud go to the College or to …"
click at [30, 67] on button "Continue" at bounding box center [15, 87] width 30 height 40
